Goal: Transaction & Acquisition: Purchase product/service

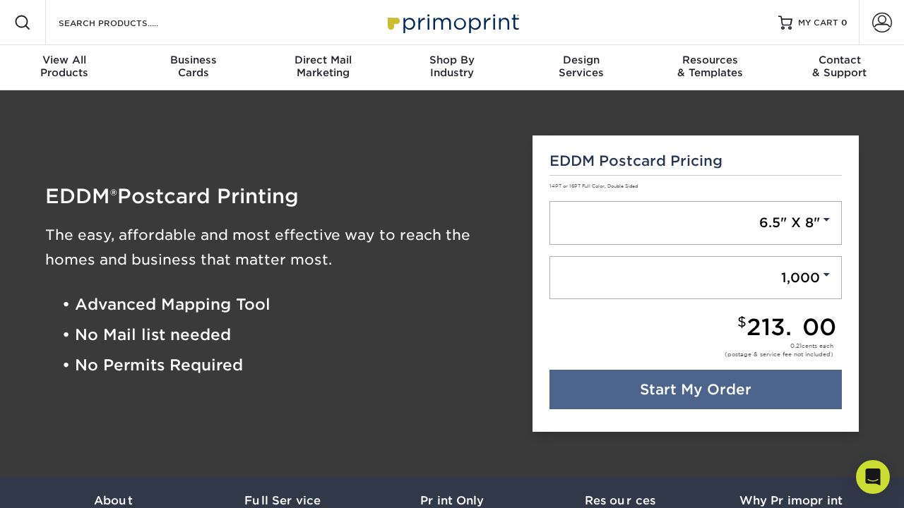
scroll to position [353, 0]
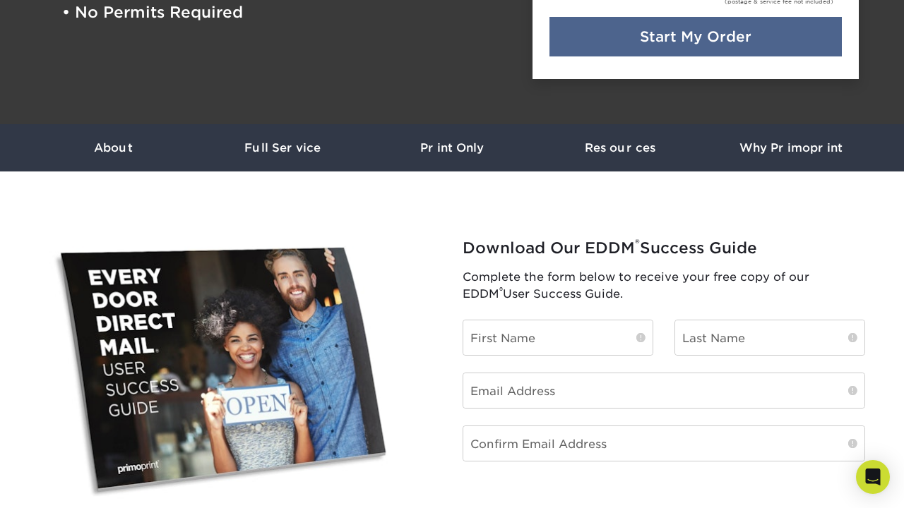
click at [693, 37] on link "Start My Order" at bounding box center [695, 37] width 293 height 40
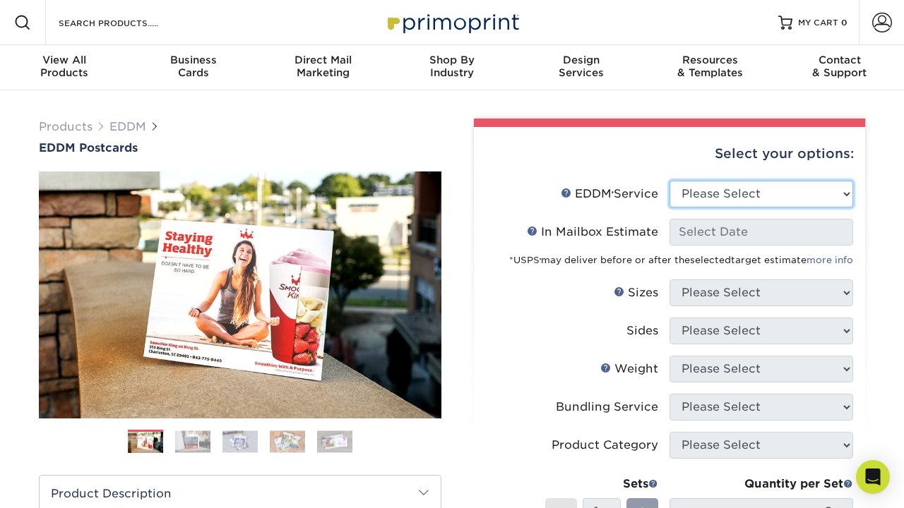
click at [749, 195] on select "Please Select Full Service Print Only" at bounding box center [761, 194] width 184 height 27
click at [669, 181] on select "Please Select Full Service Print Only" at bounding box center [761, 194] width 184 height 27
click at [764, 197] on select "Please Select Full Service Print Only" at bounding box center [761, 194] width 184 height 27
click at [760, 196] on select "Please Select Full Service Print Only" at bounding box center [761, 194] width 184 height 27
click at [767, 196] on select "Please Select Full Service Print Only" at bounding box center [761, 194] width 184 height 27
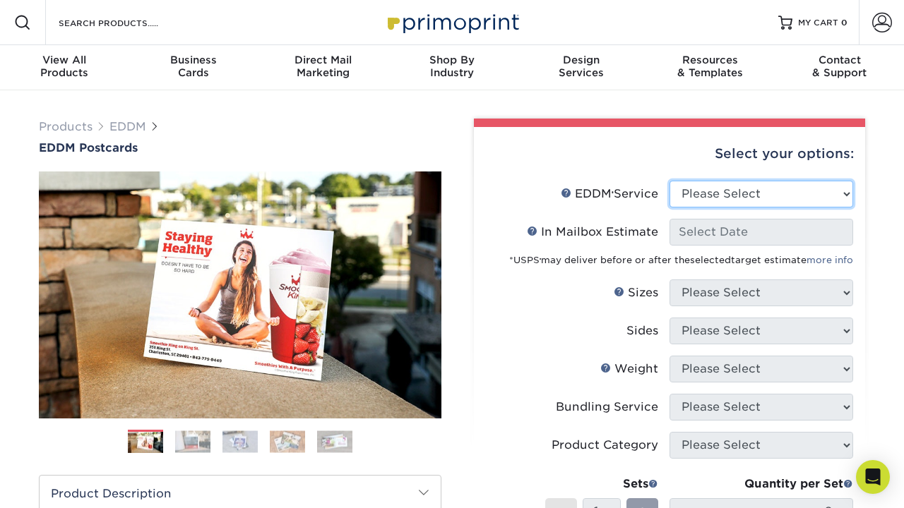
click at [765, 197] on select "Please Select Full Service Print Only" at bounding box center [761, 194] width 184 height 27
